Goal: Task Accomplishment & Management: Use online tool/utility

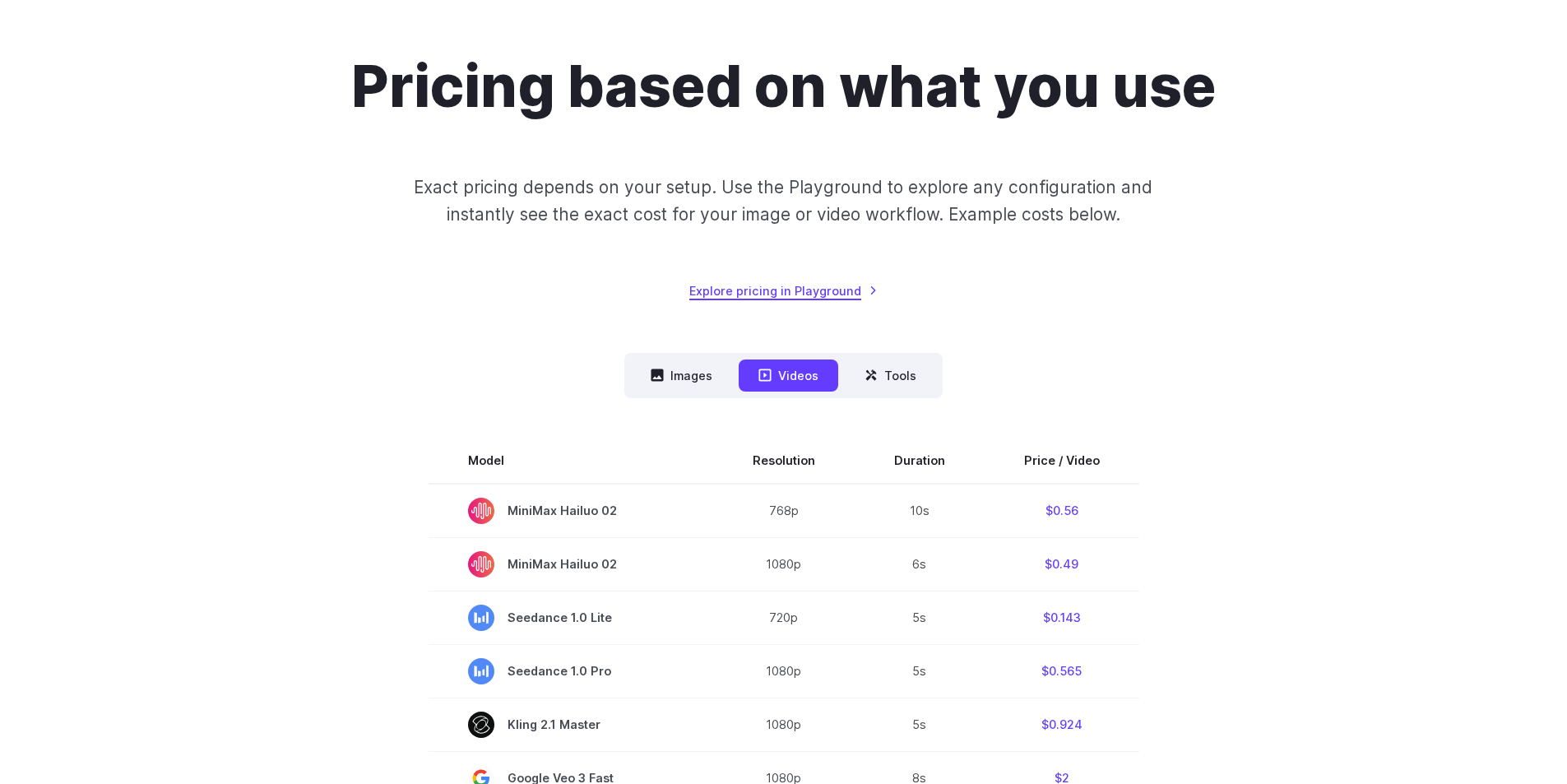
scroll to position [82, 0]
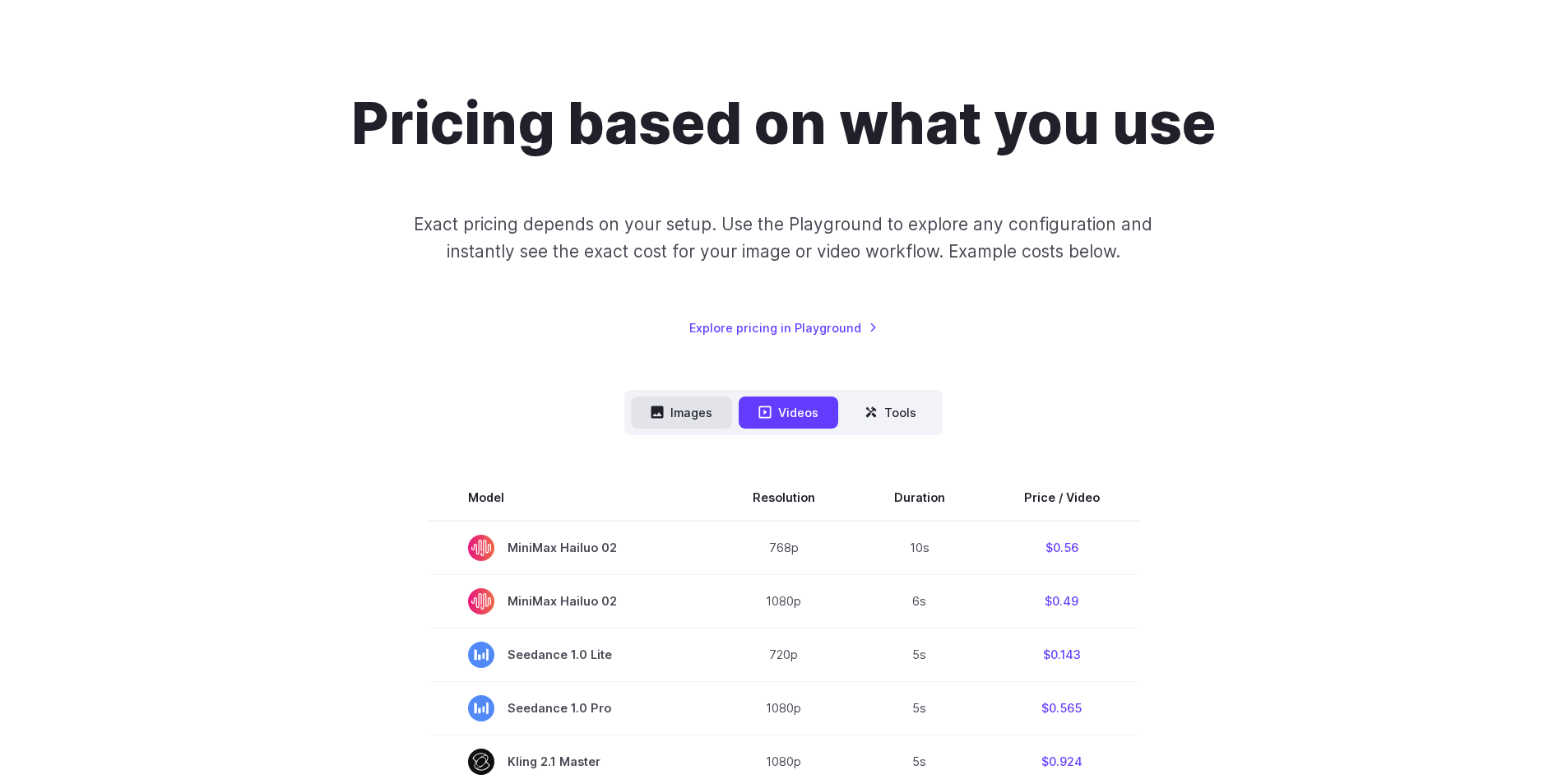
click at [688, 408] on button "Images" at bounding box center [682, 412] width 102 height 32
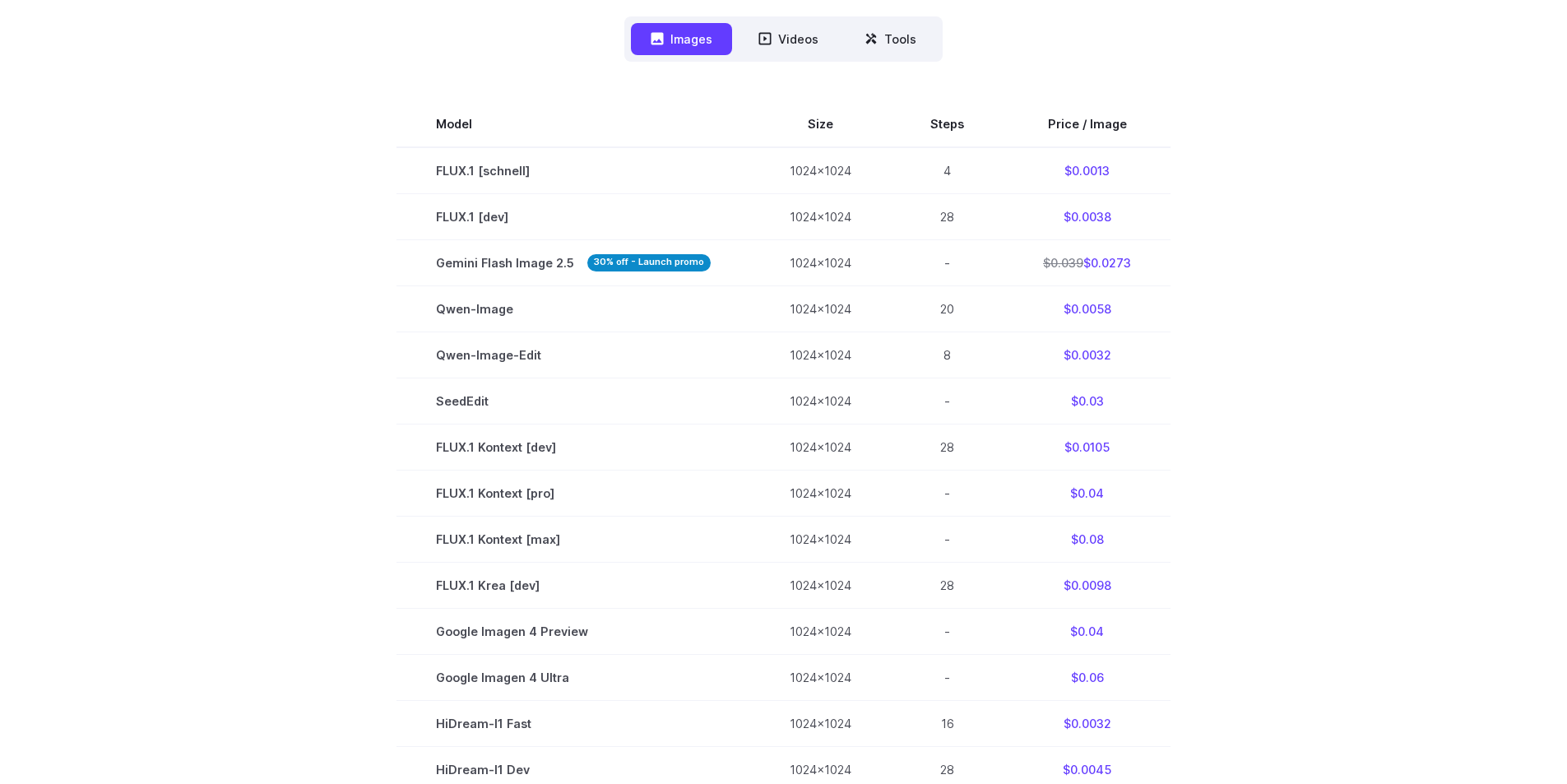
scroll to position [329, 0]
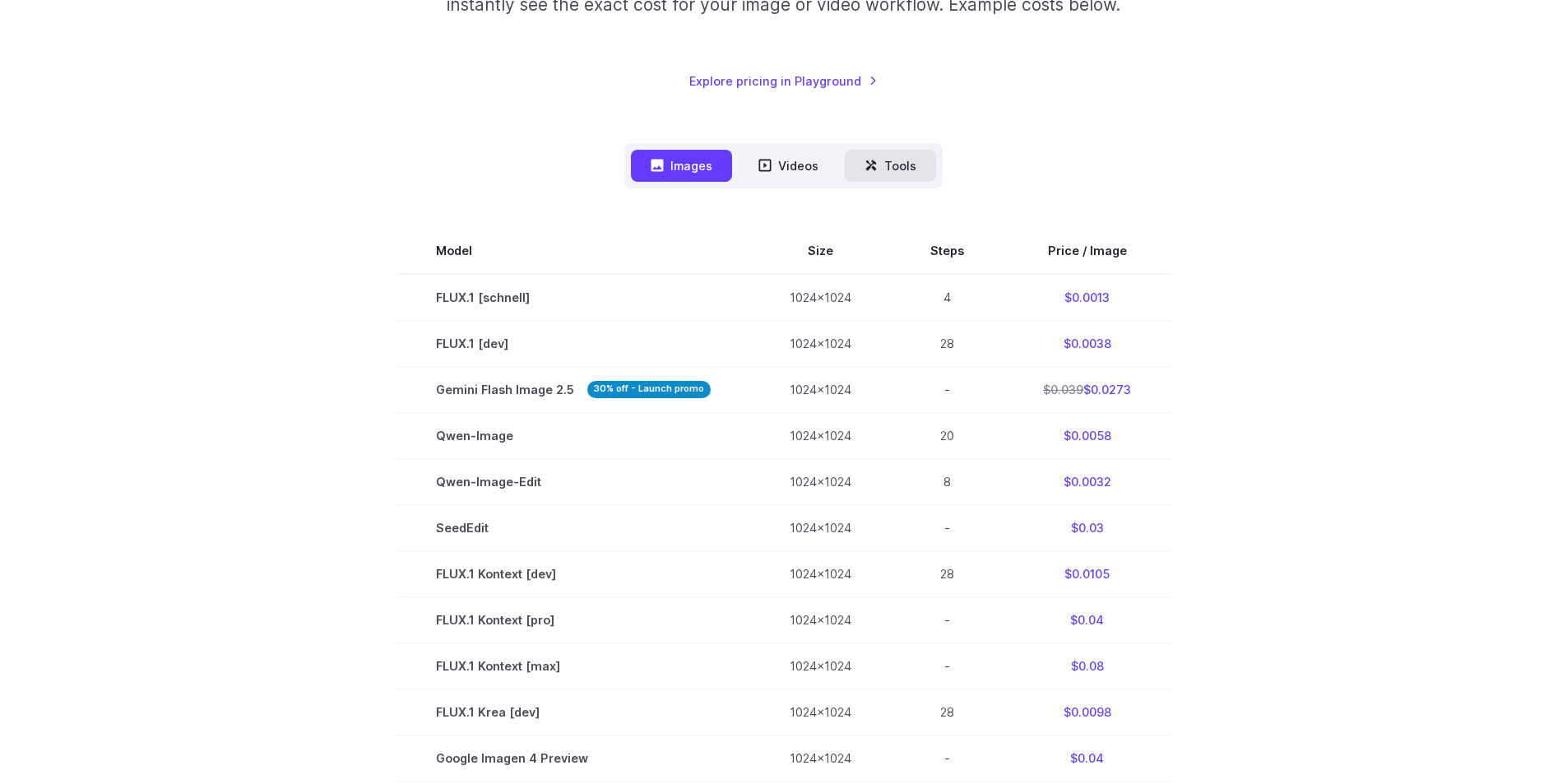
click at [903, 159] on button "Tools" at bounding box center [890, 166] width 91 height 32
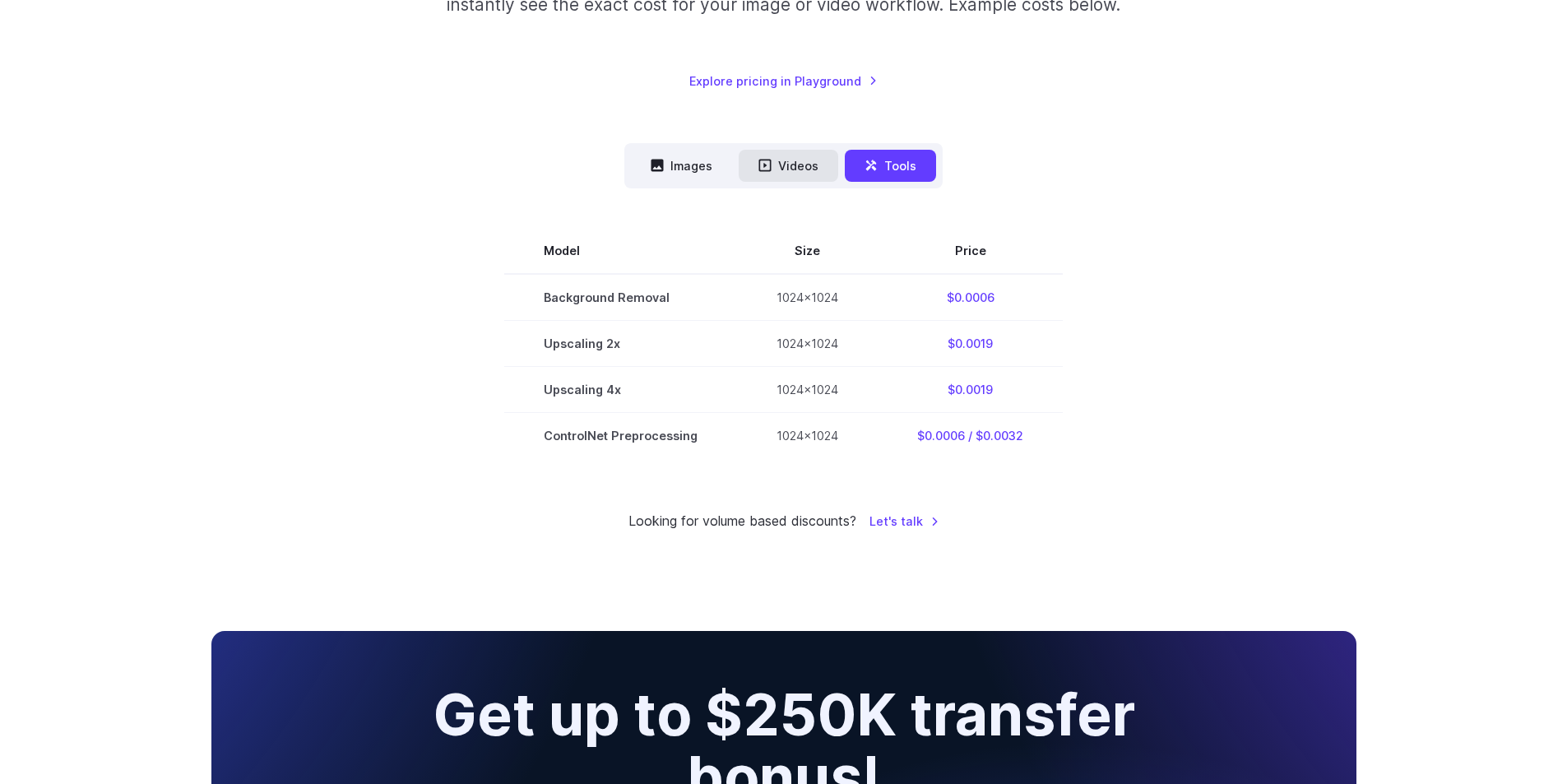
click at [771, 171] on icon at bounding box center [766, 166] width 12 height 12
click at [697, 164] on button "Images" at bounding box center [682, 166] width 102 height 32
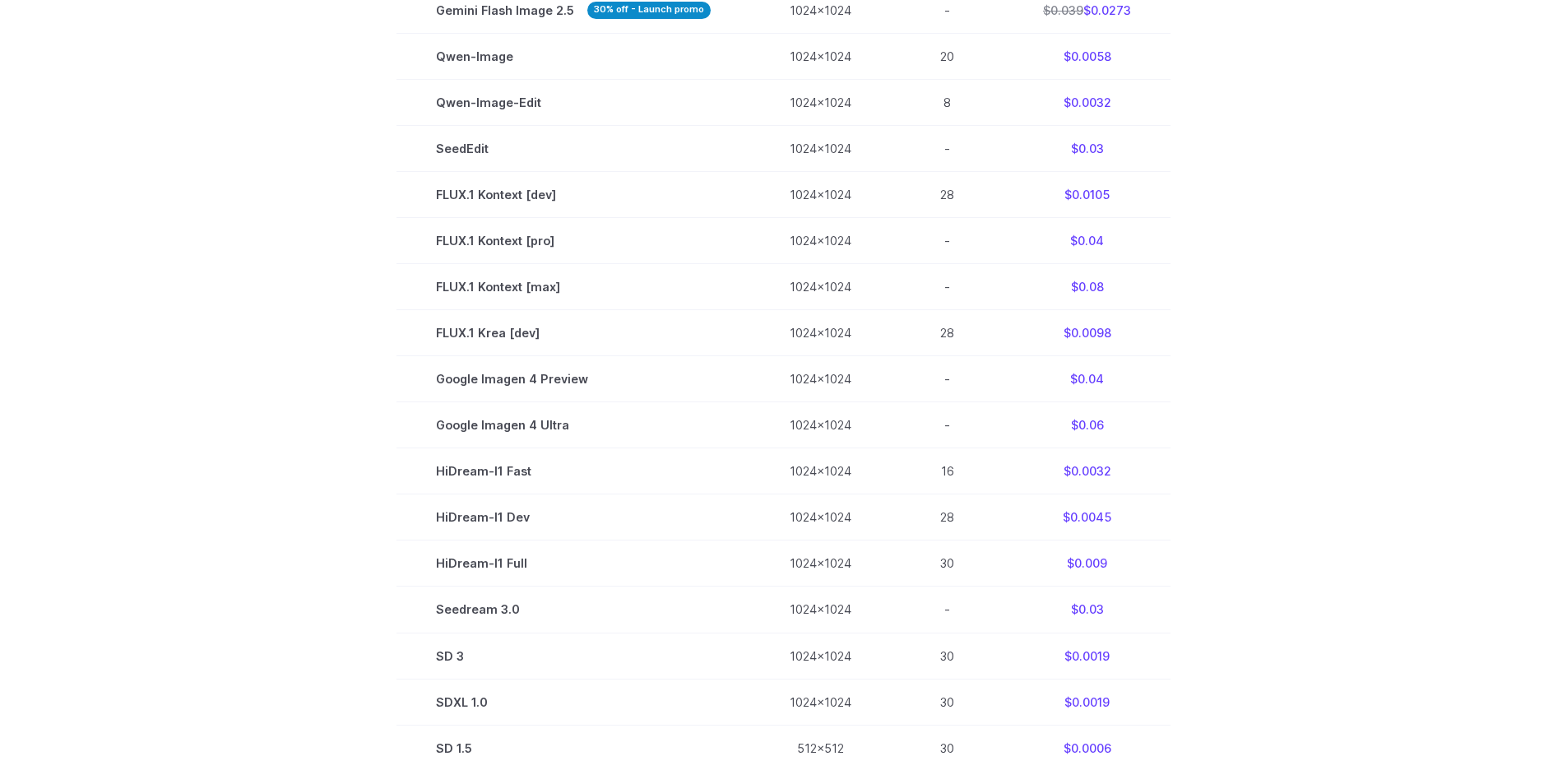
scroll to position [904, 0]
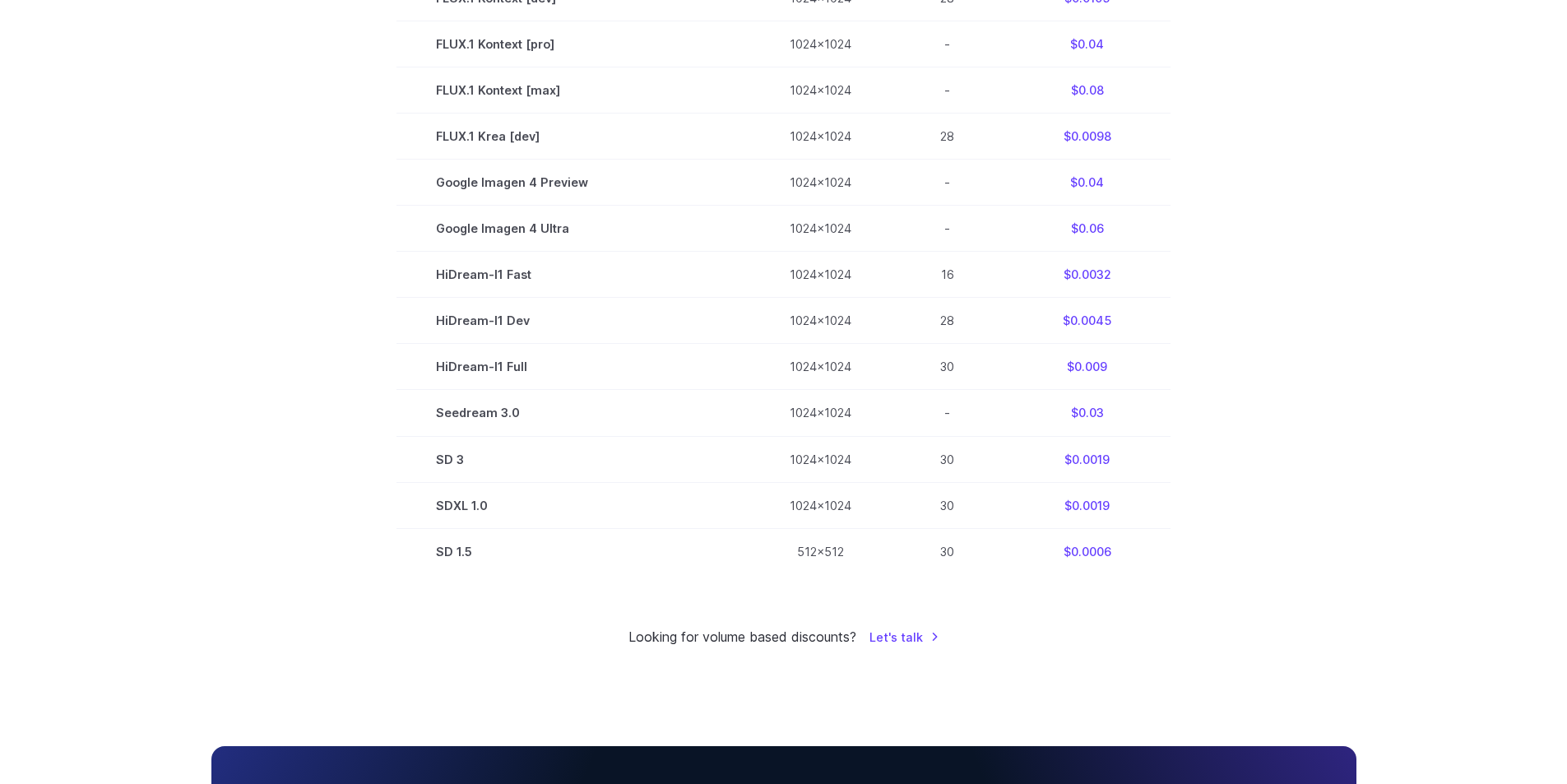
click at [351, 333] on section "Model Size Steps Price / Image FLUX.1 [[PERSON_NAME]] 1024x1024 4 $0.0013 FLUX.…" at bounding box center [784, 113] width 1145 height 922
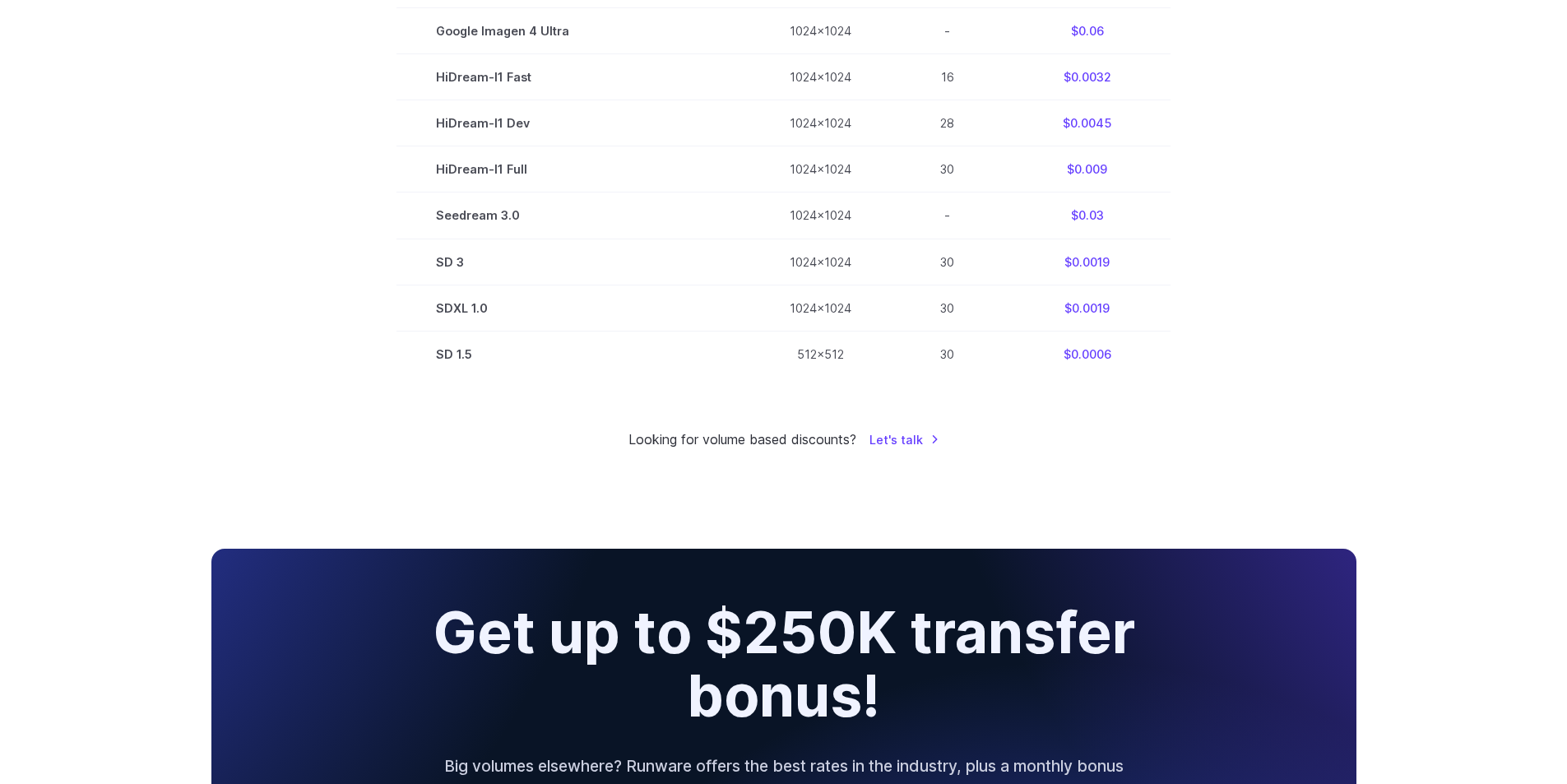
scroll to position [1398, 0]
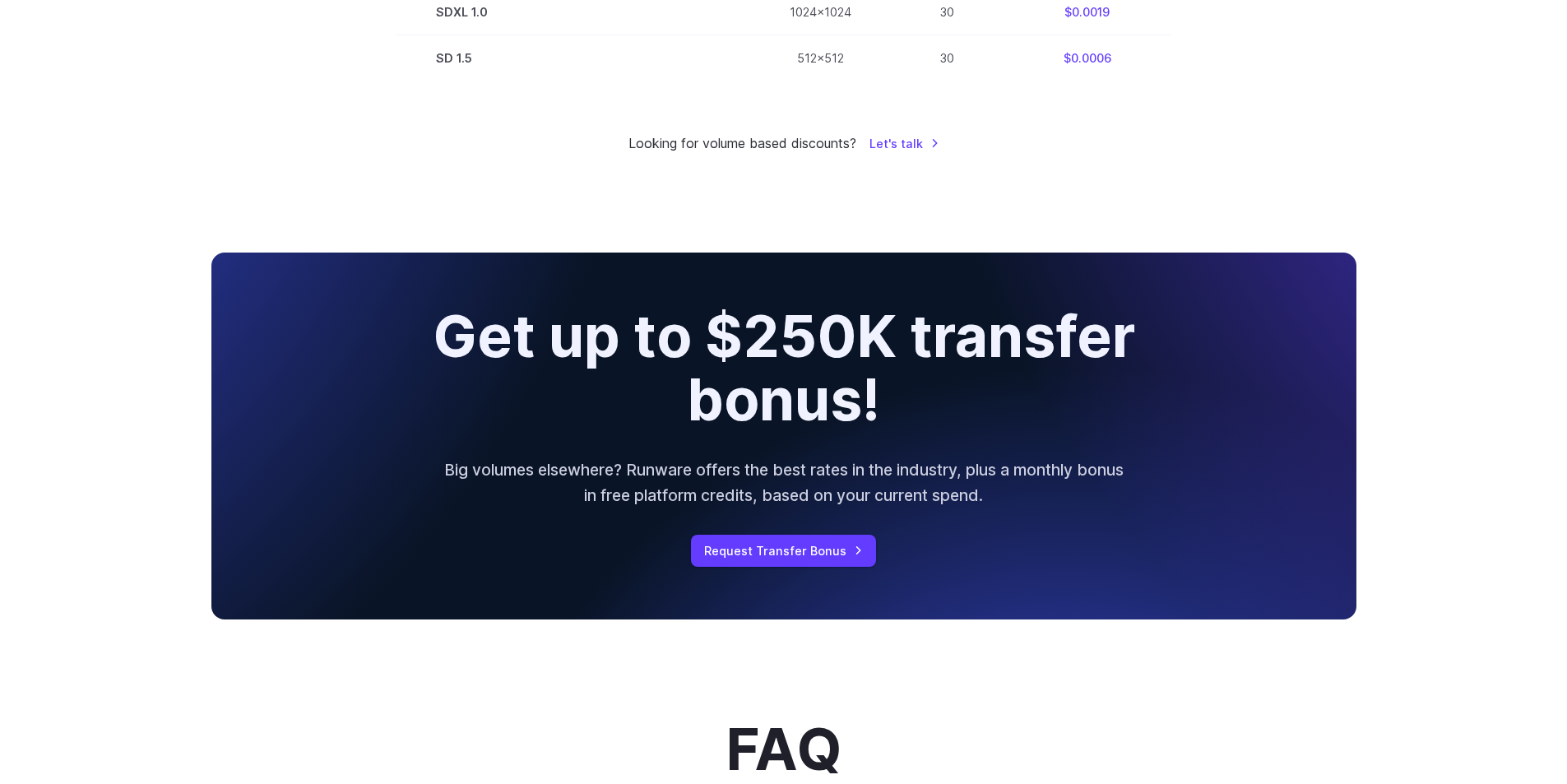
click at [75, 443] on div "Get up to $250K transfer bonus! Big volumes elsewhere? Runware offers the best …" at bounding box center [784, 435] width 1567 height 405
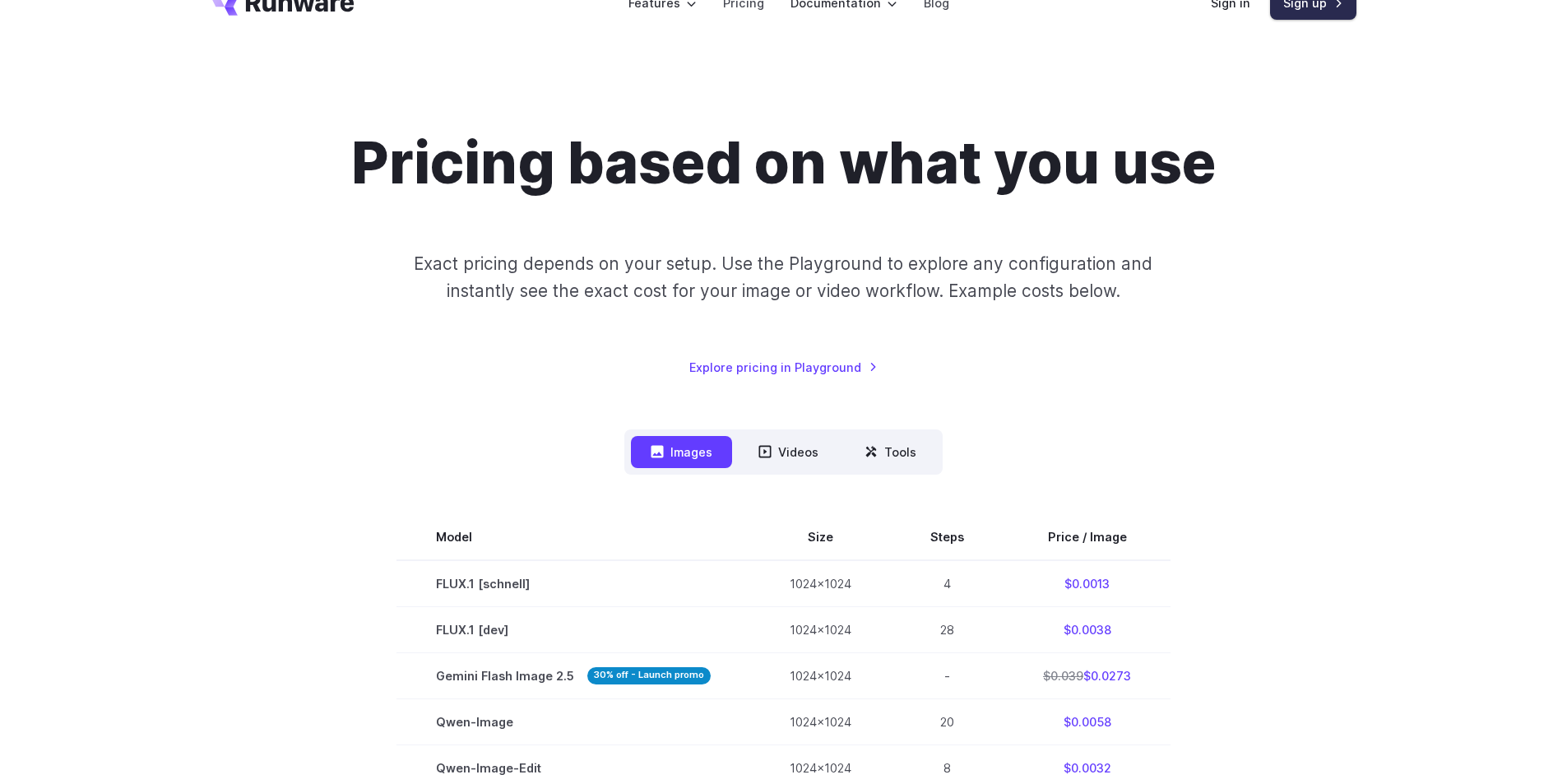
scroll to position [0, 0]
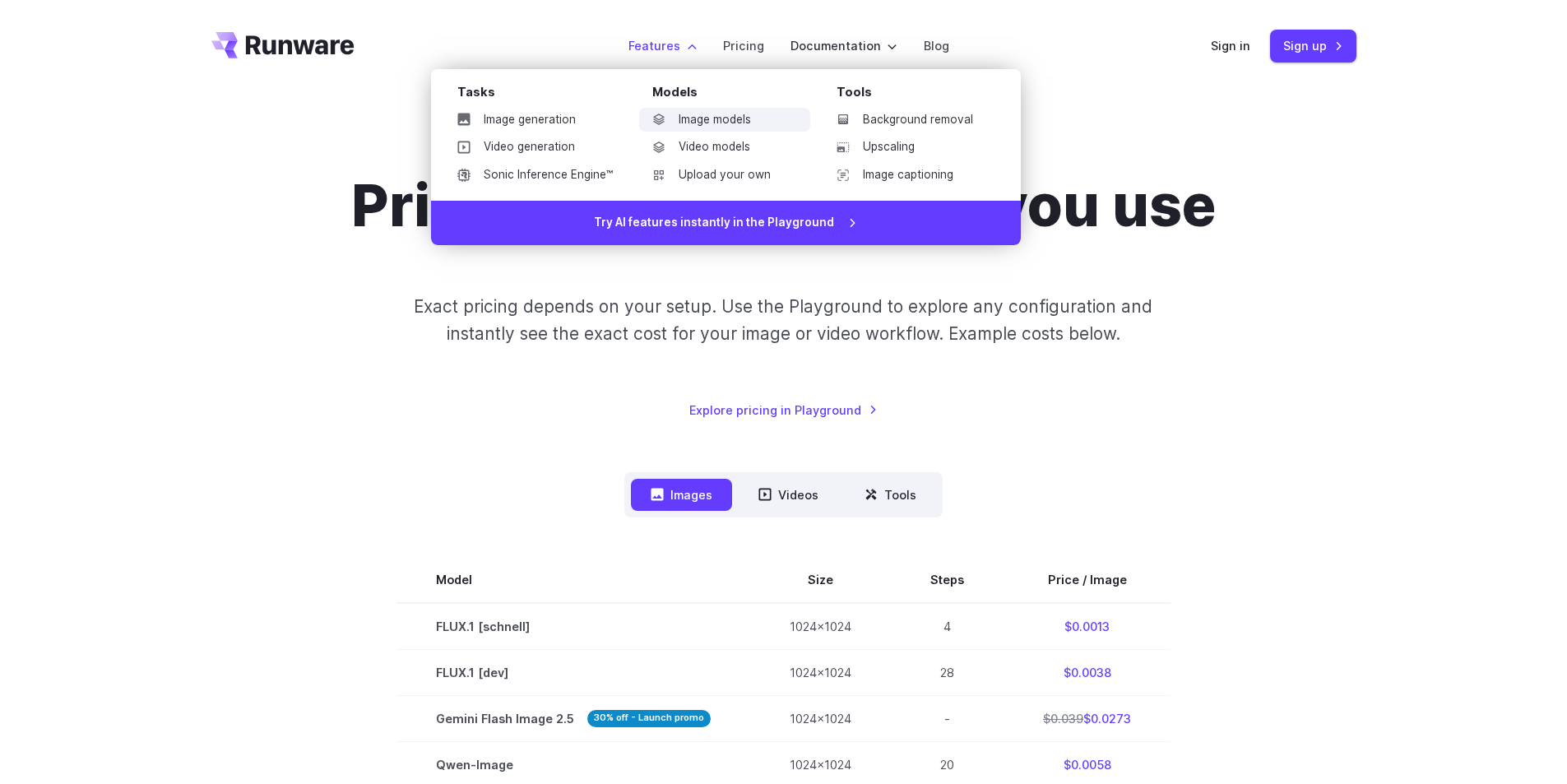
click at [712, 123] on link "Image models" at bounding box center [725, 120] width 171 height 25
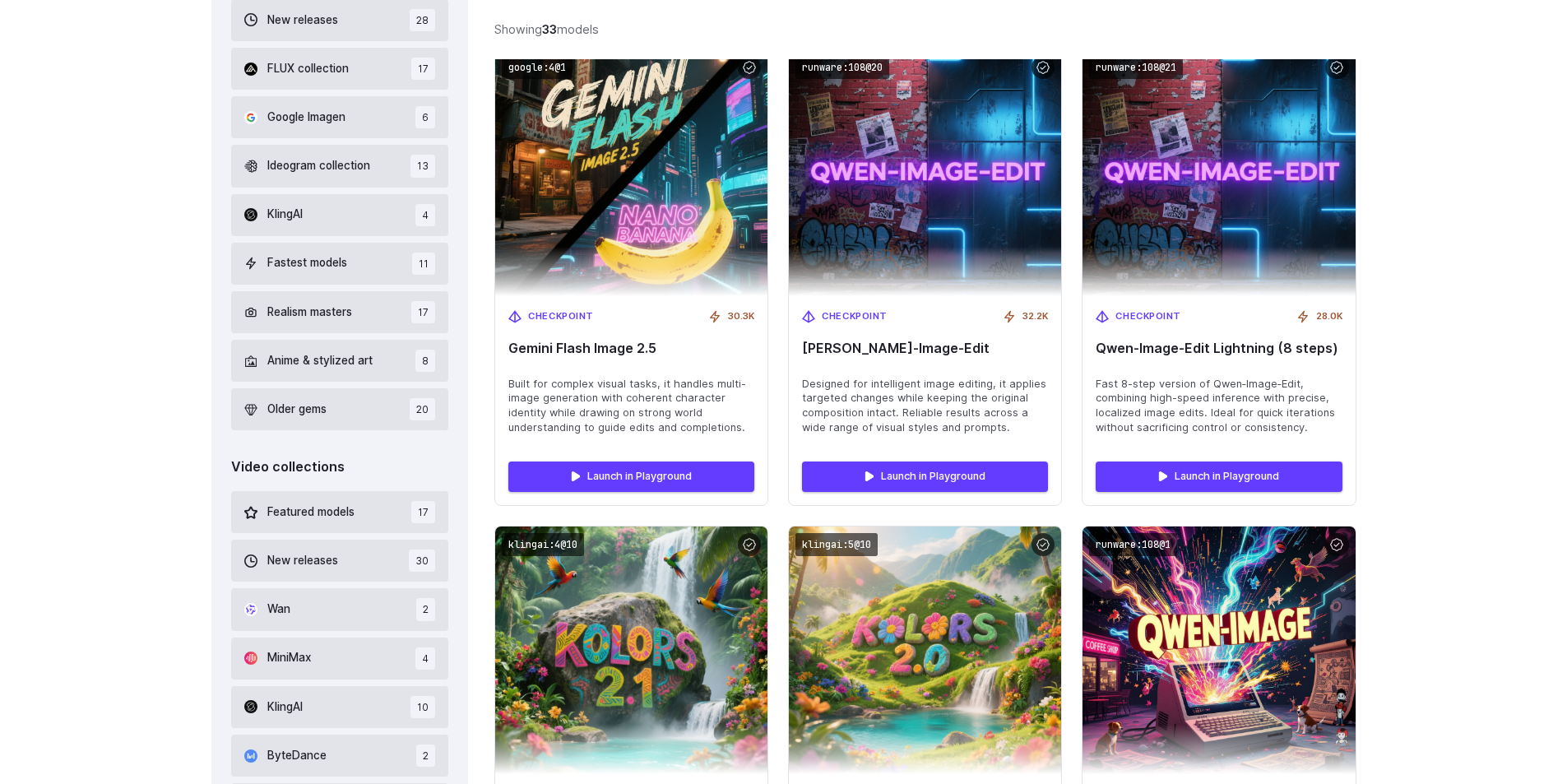
scroll to position [657, 0]
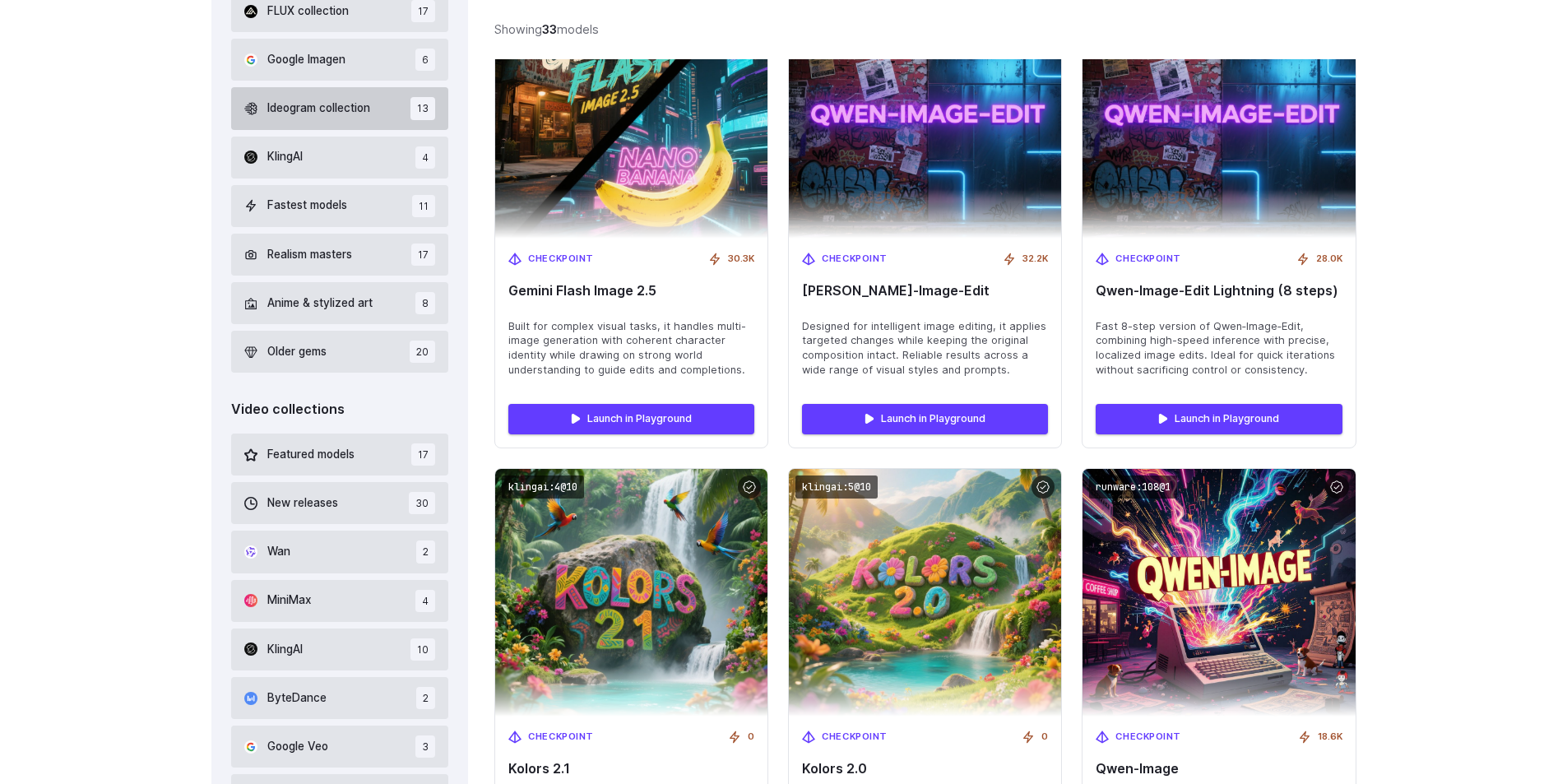
click at [405, 103] on button "Ideogram collection 13" at bounding box center [340, 108] width 218 height 42
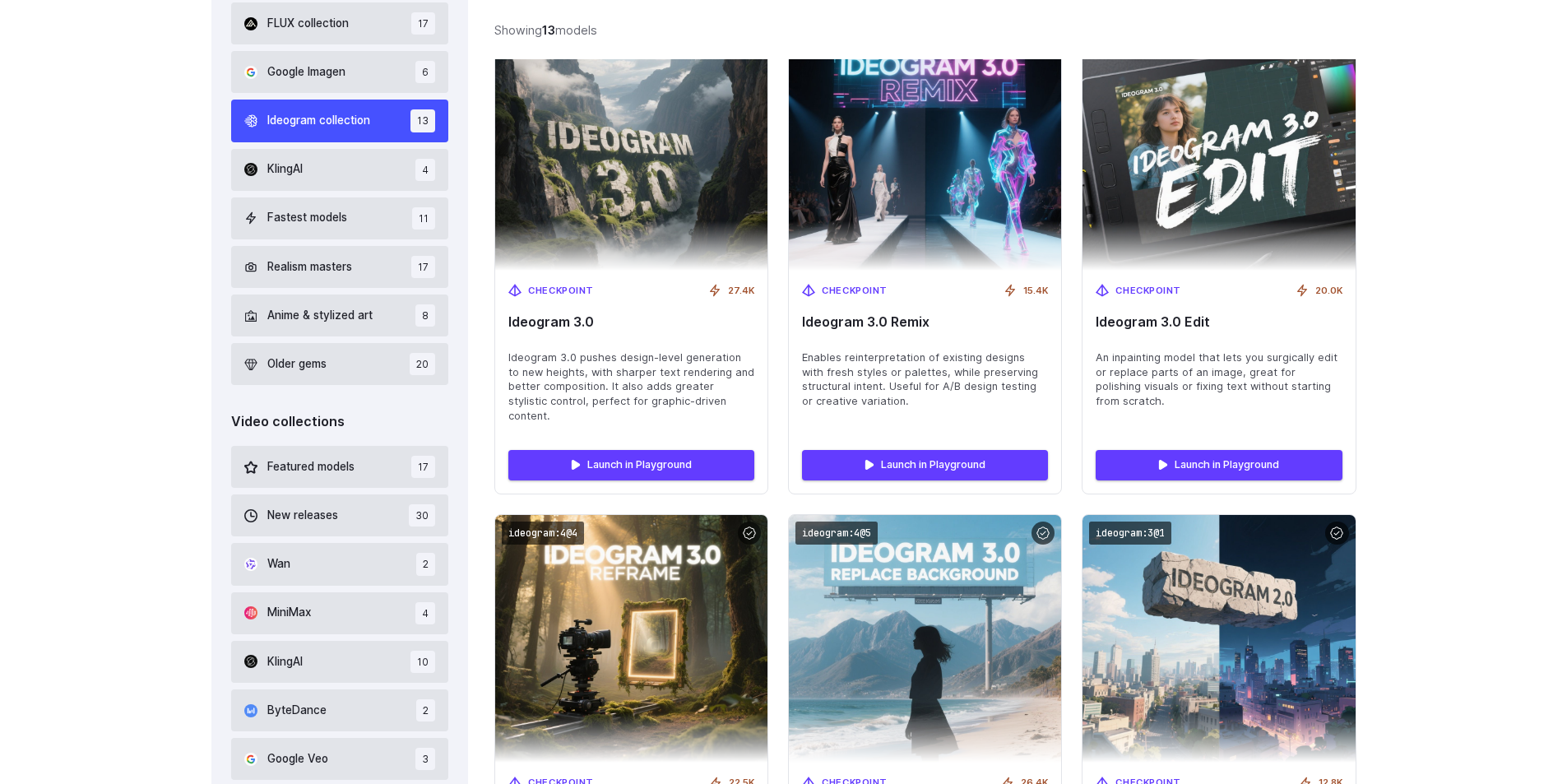
scroll to position [639, 0]
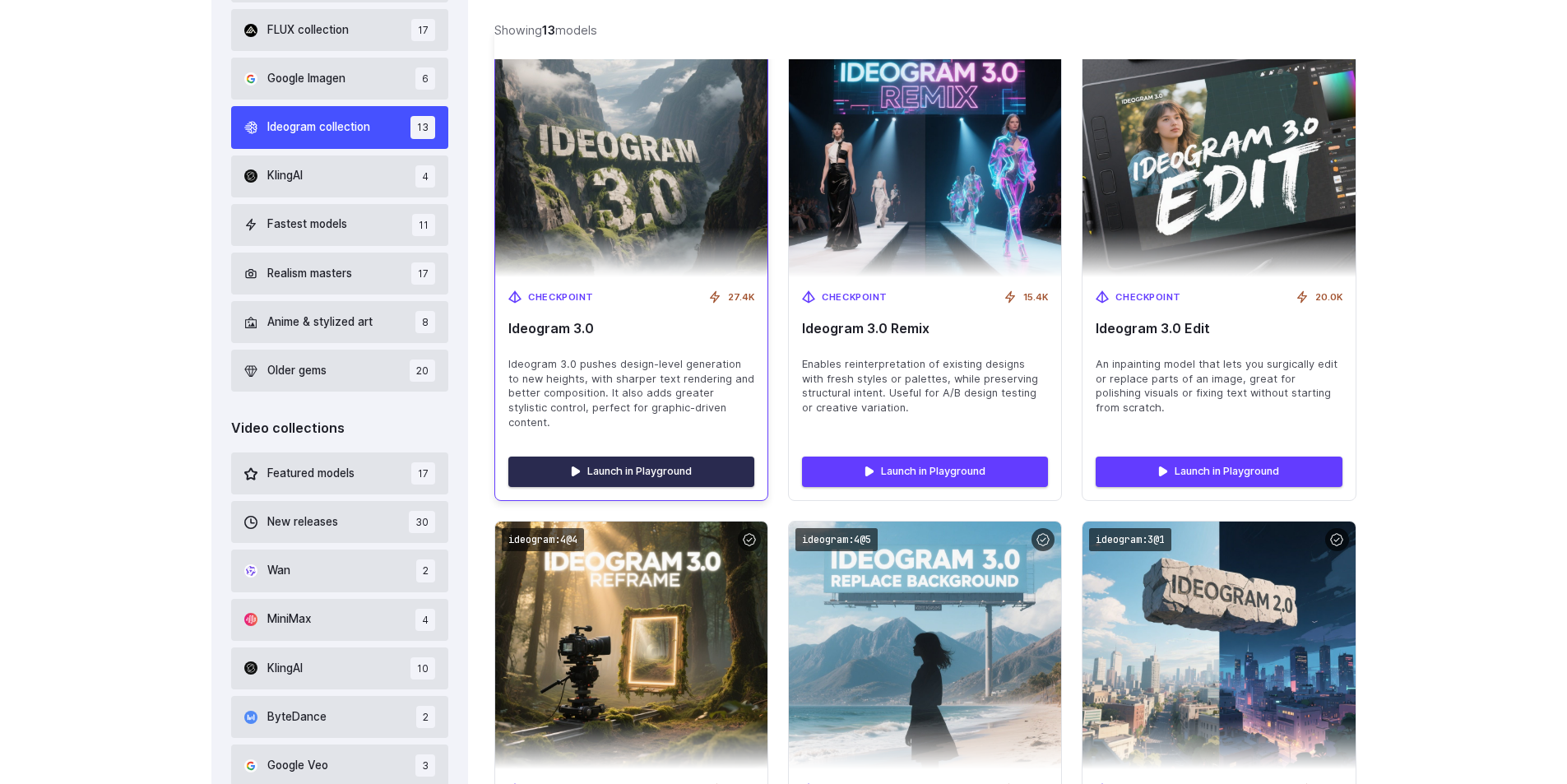
click at [593, 456] on link "Launch in Playground" at bounding box center [631, 470] width 246 height 29
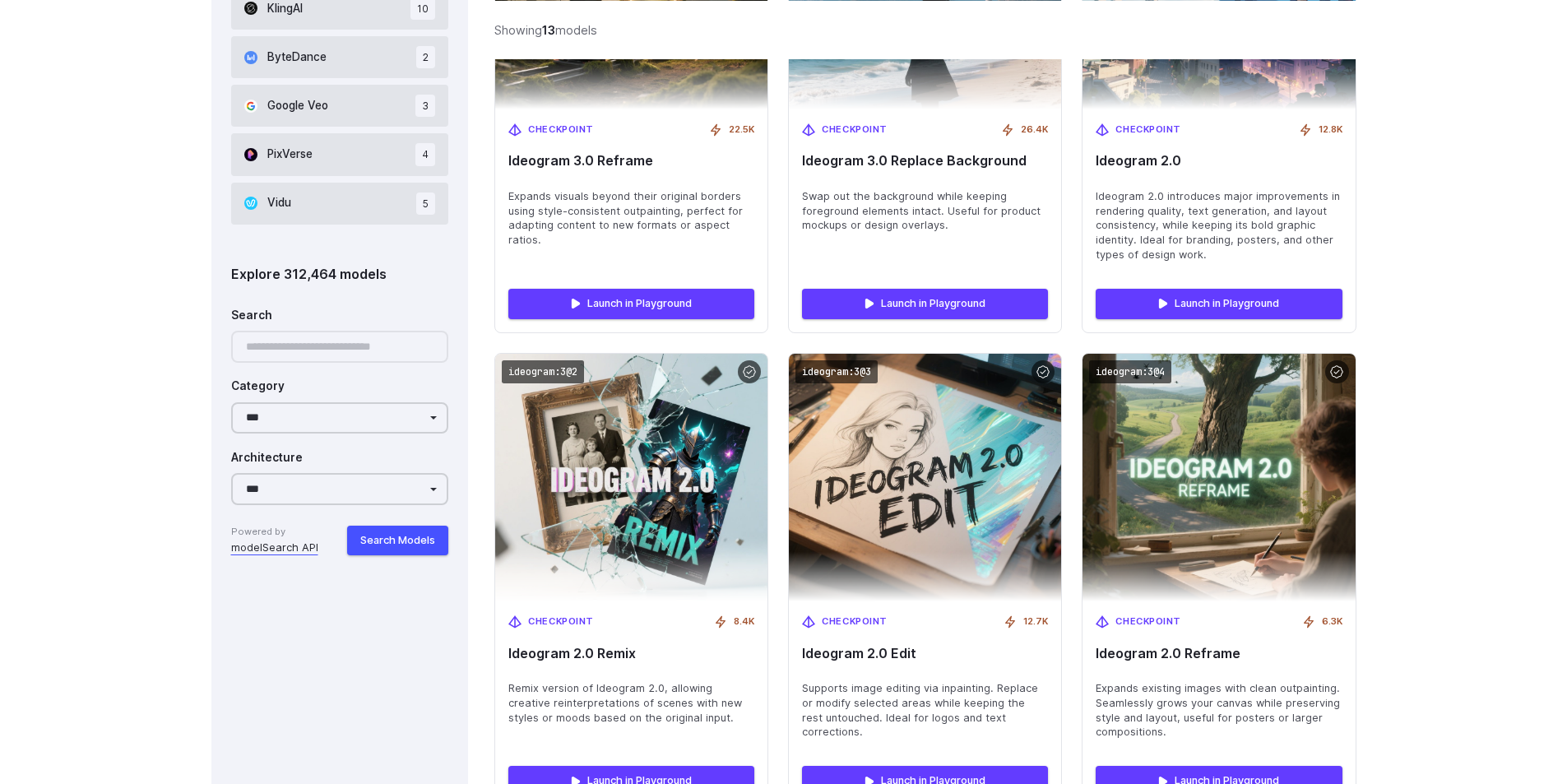
scroll to position [1297, 0]
